Goal: Navigation & Orientation: Find specific page/section

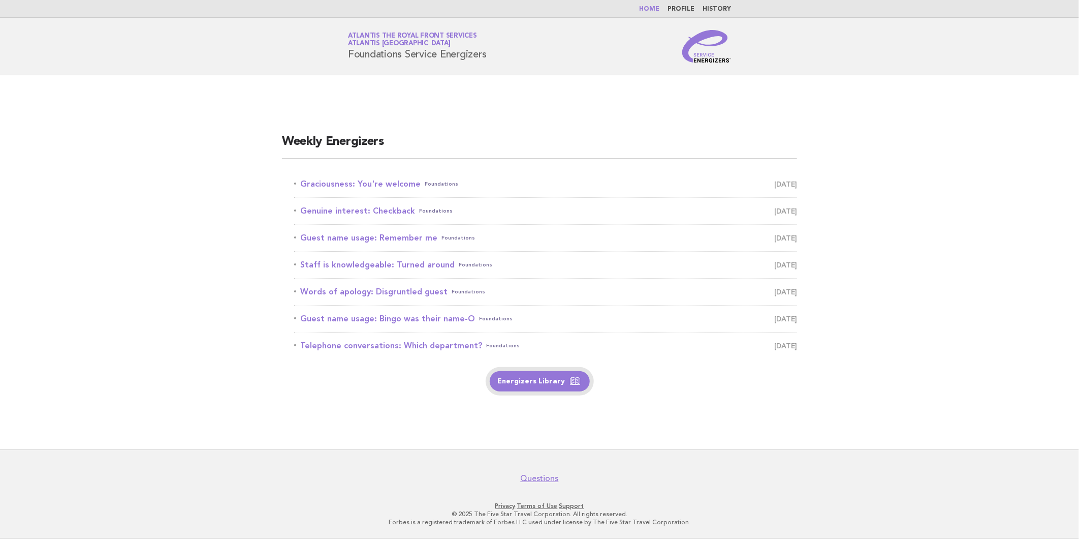
click at [553, 380] on link "Energizers Library" at bounding box center [540, 381] width 100 height 20
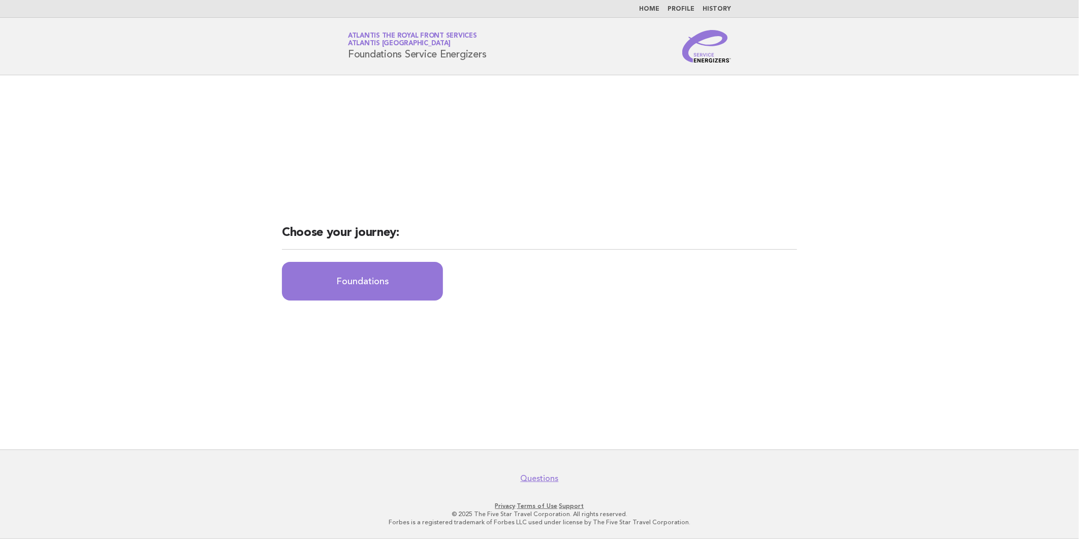
click at [651, 12] on li "Home" at bounding box center [649, 9] width 20 height 8
click at [652, 7] on link "Home" at bounding box center [649, 9] width 20 height 6
